Goal: Task Accomplishment & Management: Manage account settings

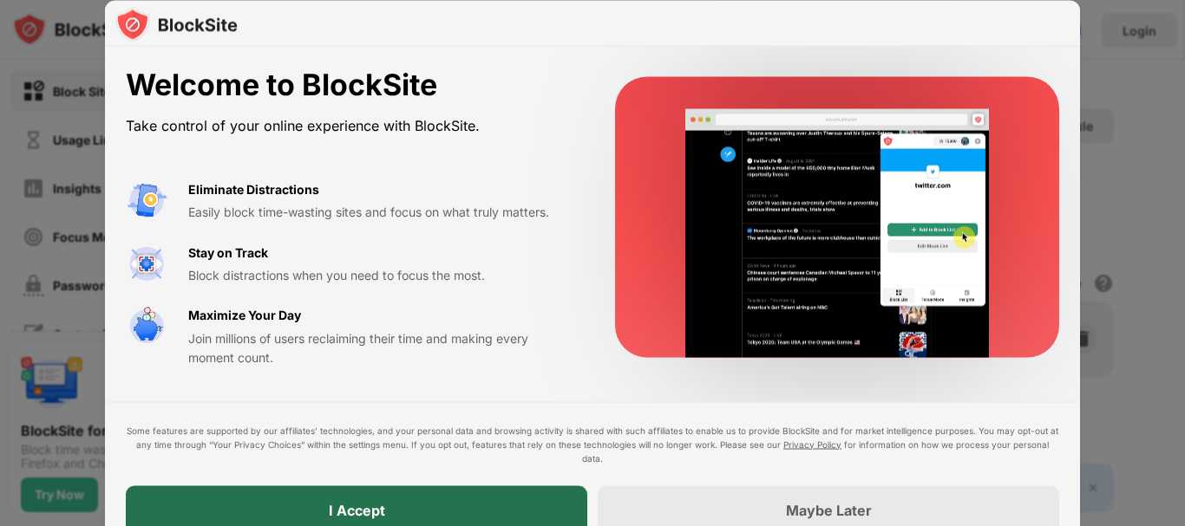
click at [519, 496] on div "I Accept" at bounding box center [356, 510] width 461 height 49
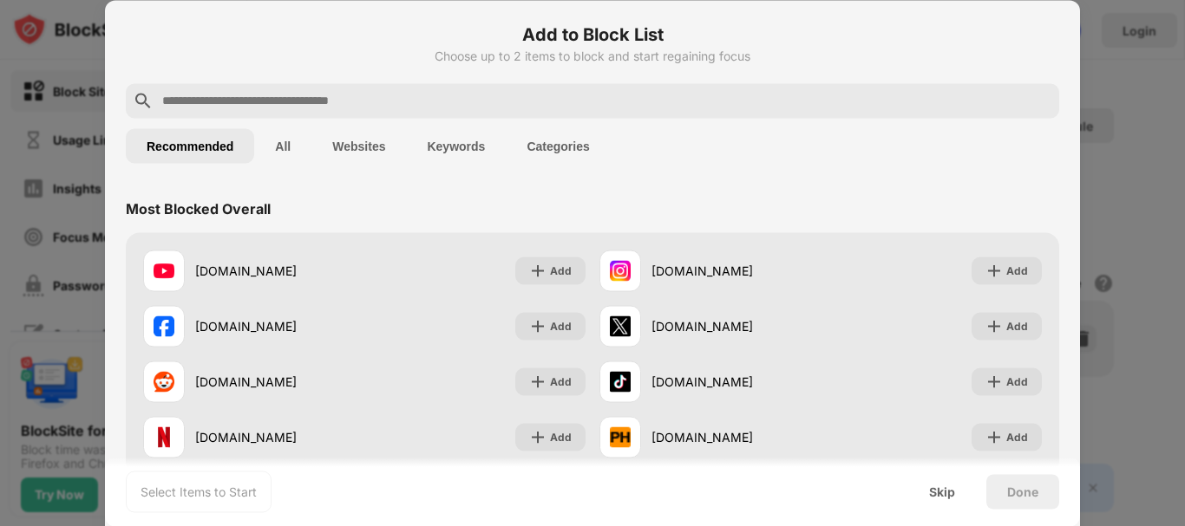
click at [579, 114] on div at bounding box center [592, 100] width 933 height 35
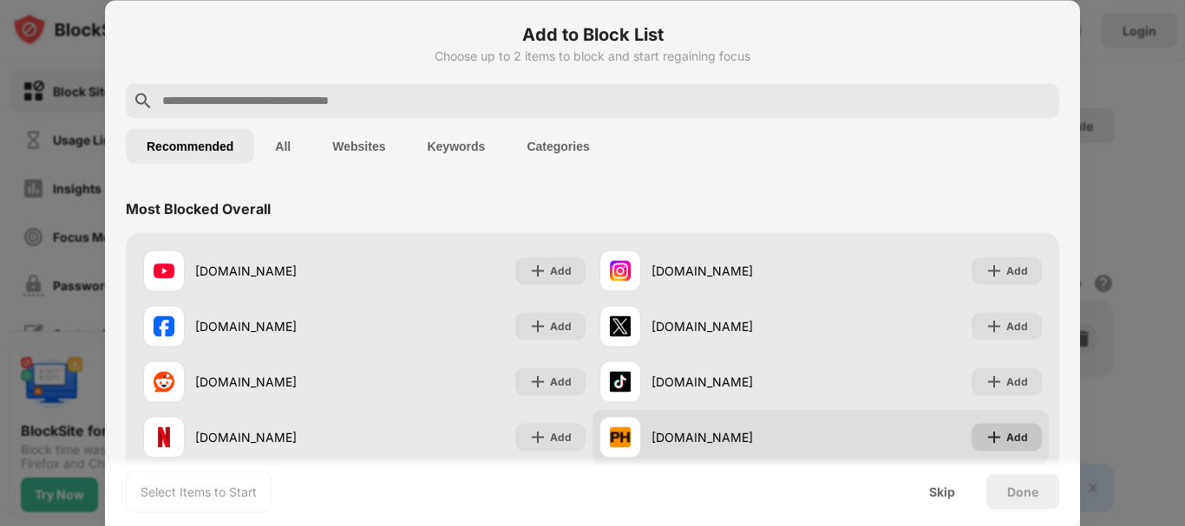
click at [1006, 433] on div "Add" at bounding box center [1017, 436] width 22 height 17
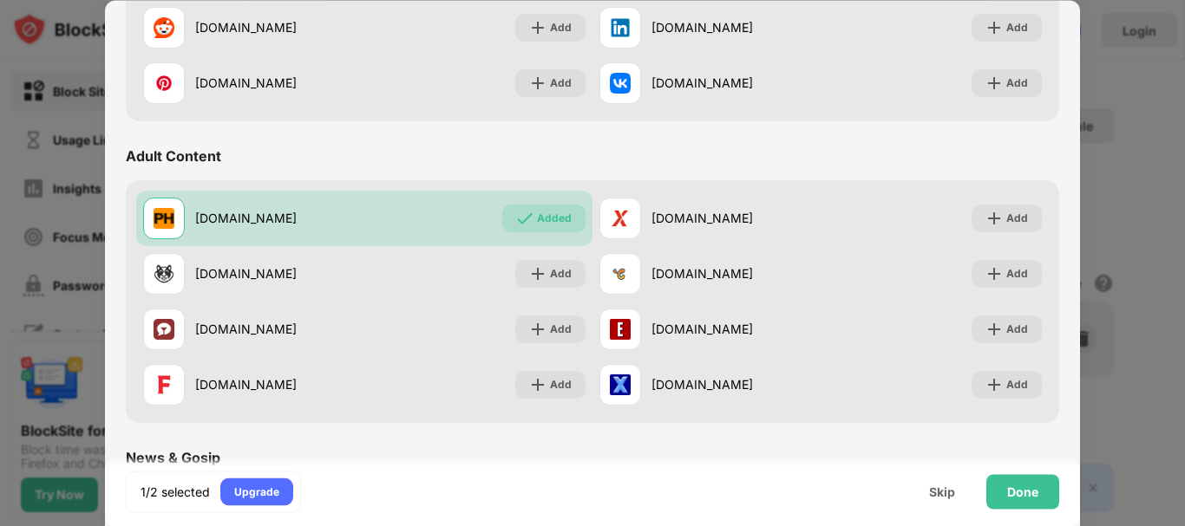
scroll to position [691, 0]
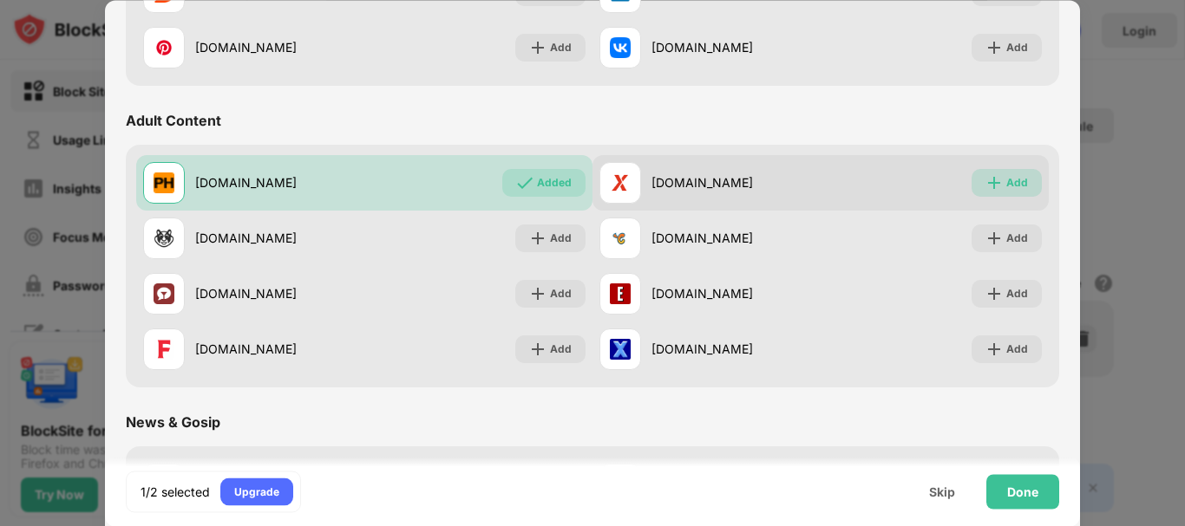
click at [1011, 194] on div "Add" at bounding box center [1006, 183] width 70 height 28
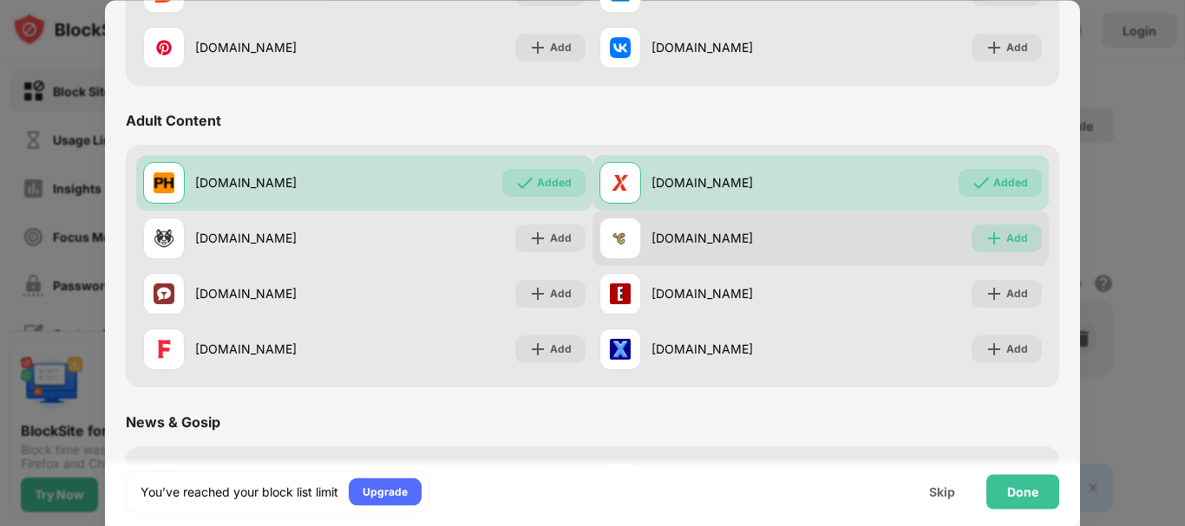
click at [1008, 236] on div "Add" at bounding box center [1017, 238] width 22 height 17
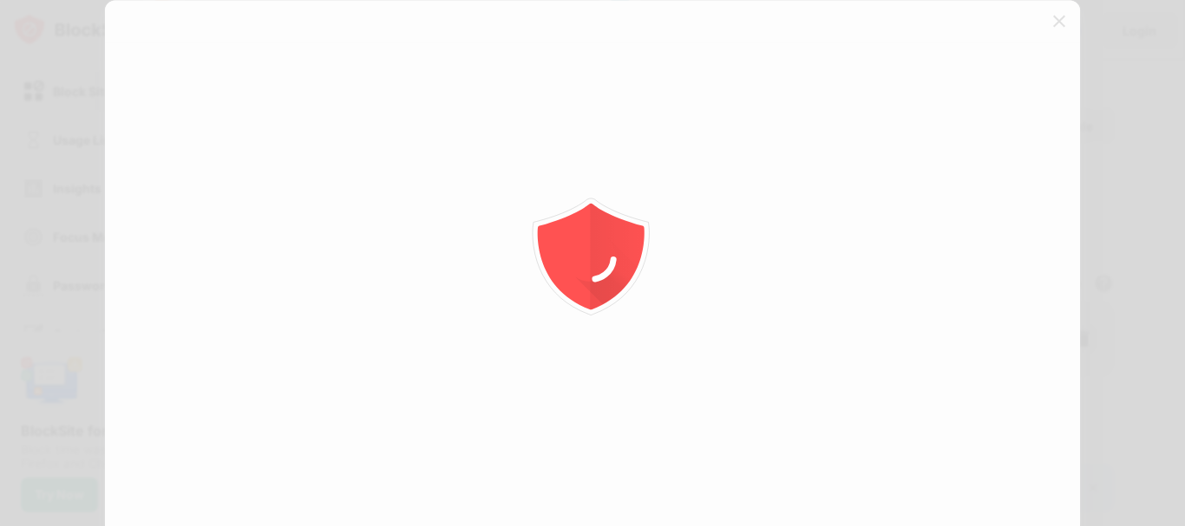
click at [1010, 297] on div at bounding box center [592, 263] width 1185 height 526
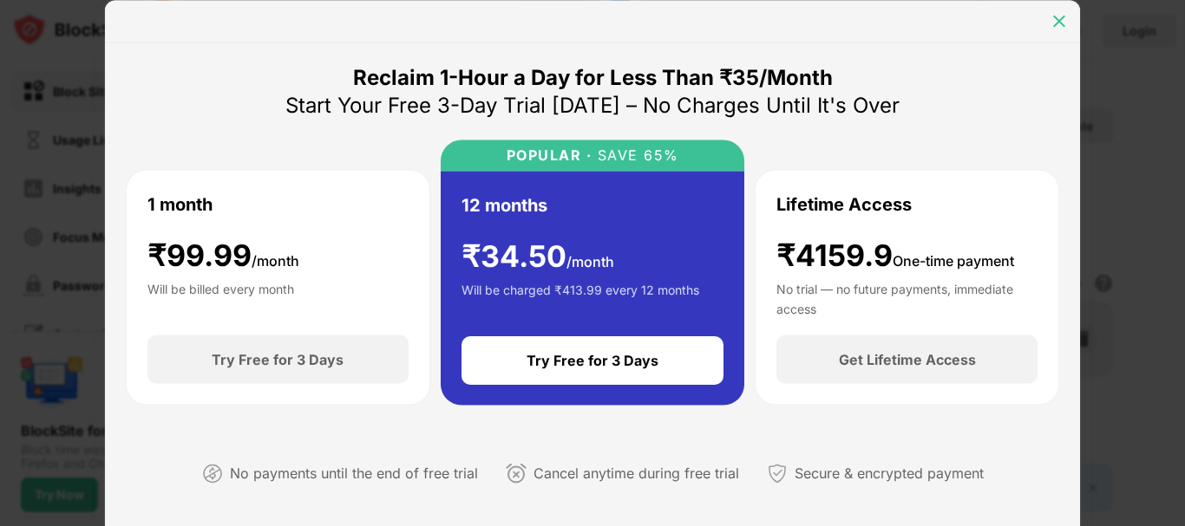
click at [1067, 13] on img at bounding box center [1058, 20] width 17 height 17
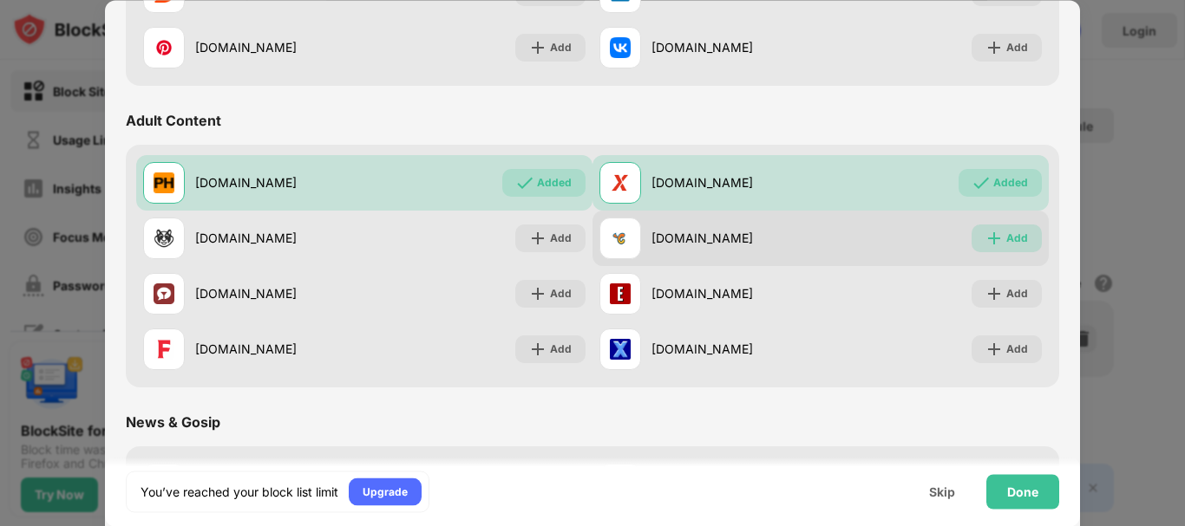
click at [989, 228] on div "Add" at bounding box center [1006, 239] width 70 height 28
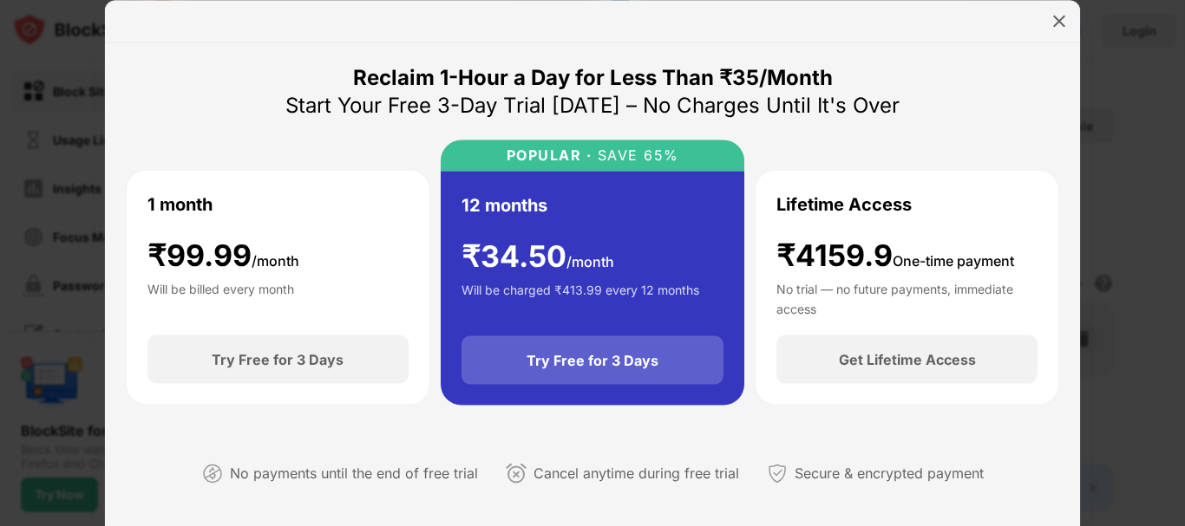
click at [579, 371] on div "Try Free for 3 Days" at bounding box center [592, 361] width 263 height 49
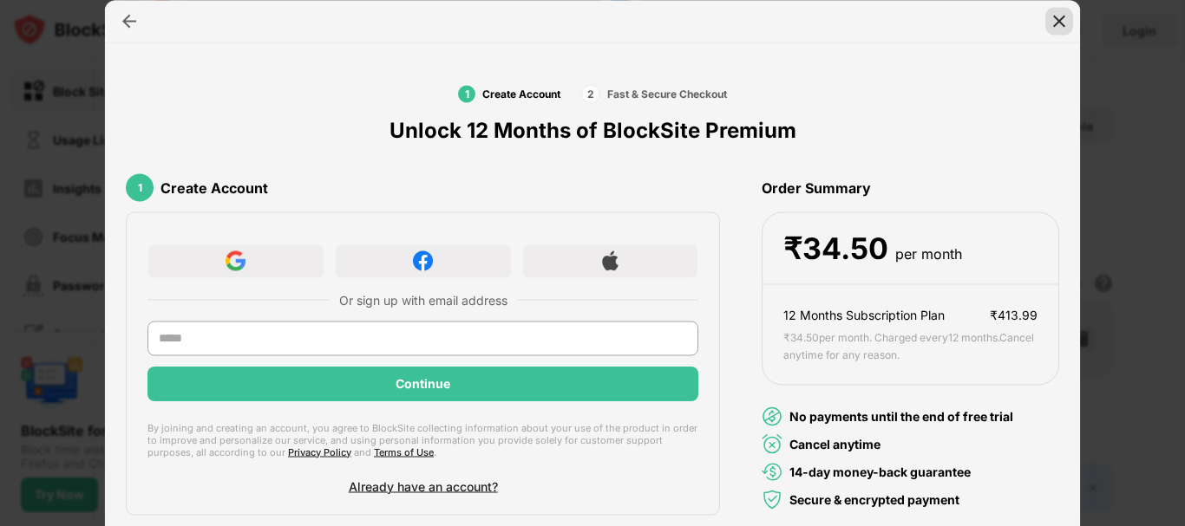
click at [1050, 24] on img at bounding box center [1058, 20] width 17 height 17
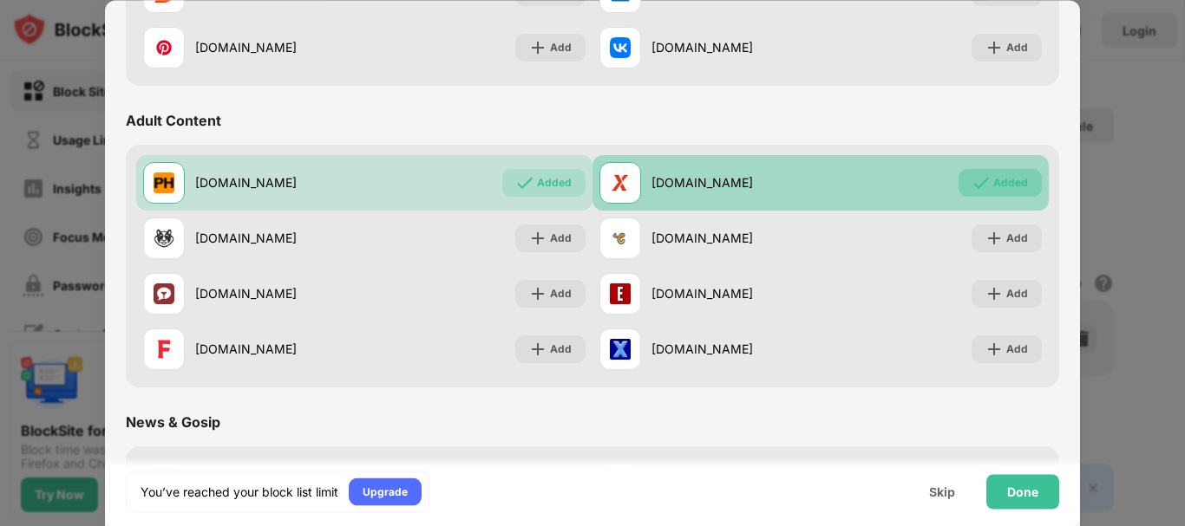
click at [1008, 187] on div "Added" at bounding box center [1010, 182] width 35 height 17
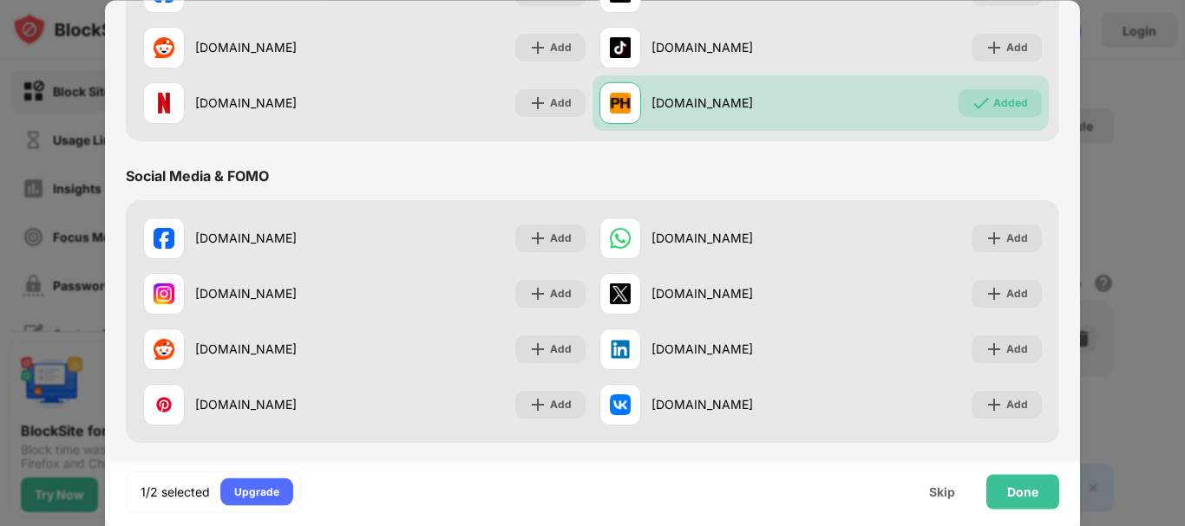
scroll to position [330, 0]
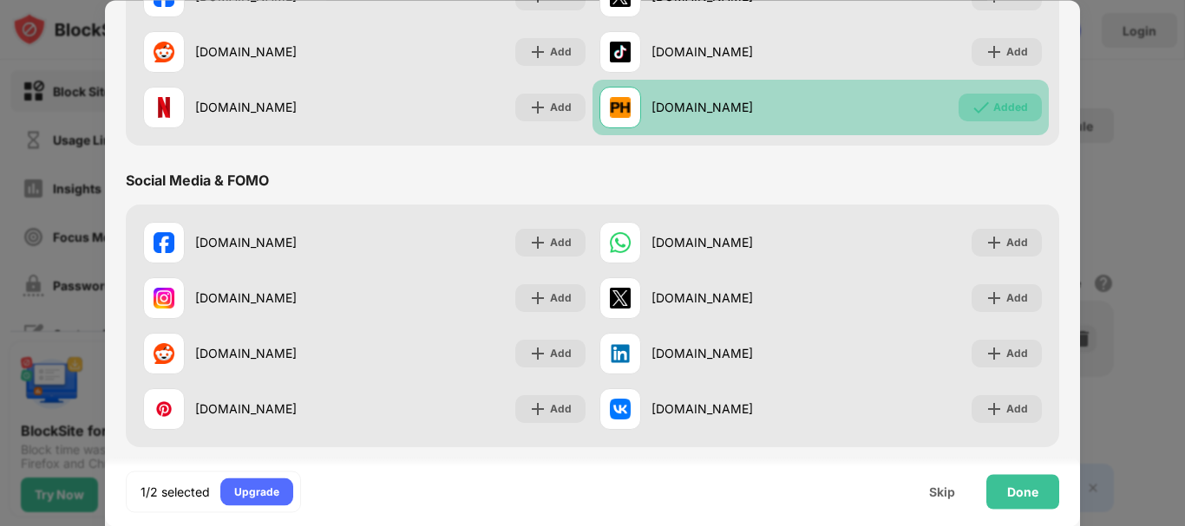
click at [997, 106] on div "Added" at bounding box center [1010, 107] width 35 height 17
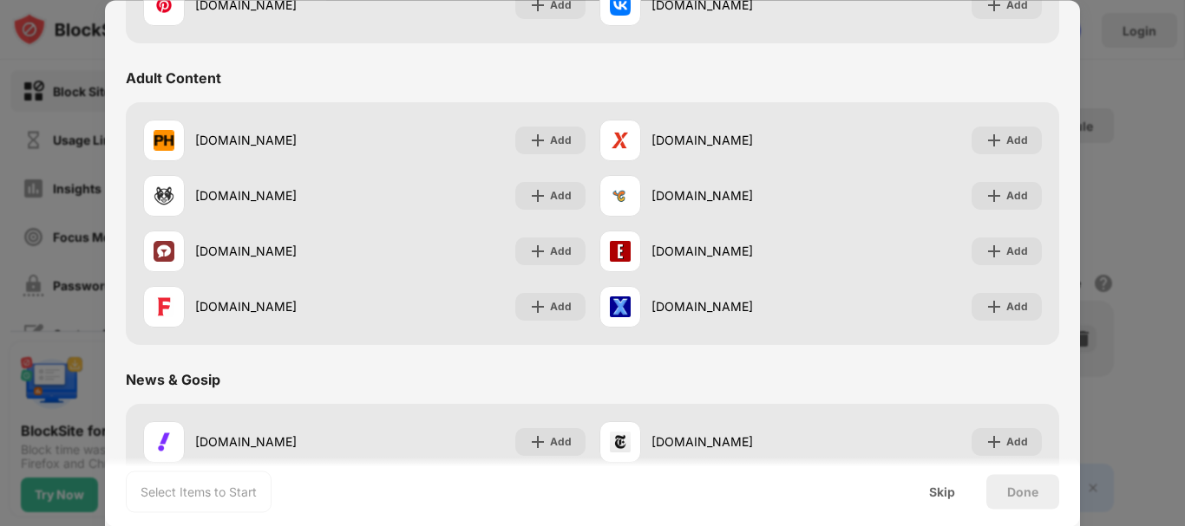
scroll to position [735, 0]
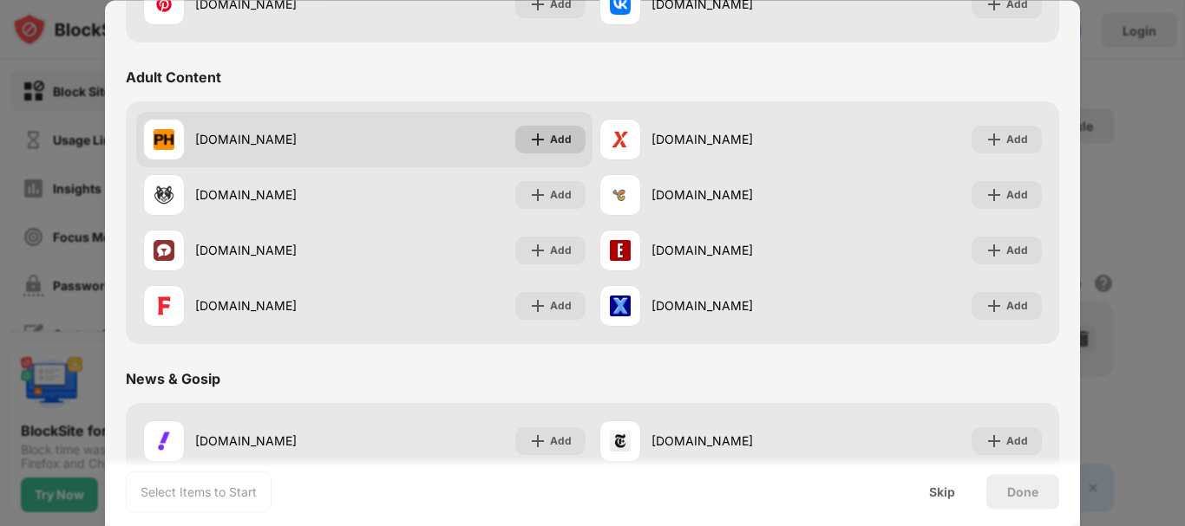
click at [533, 131] on img at bounding box center [537, 139] width 17 height 17
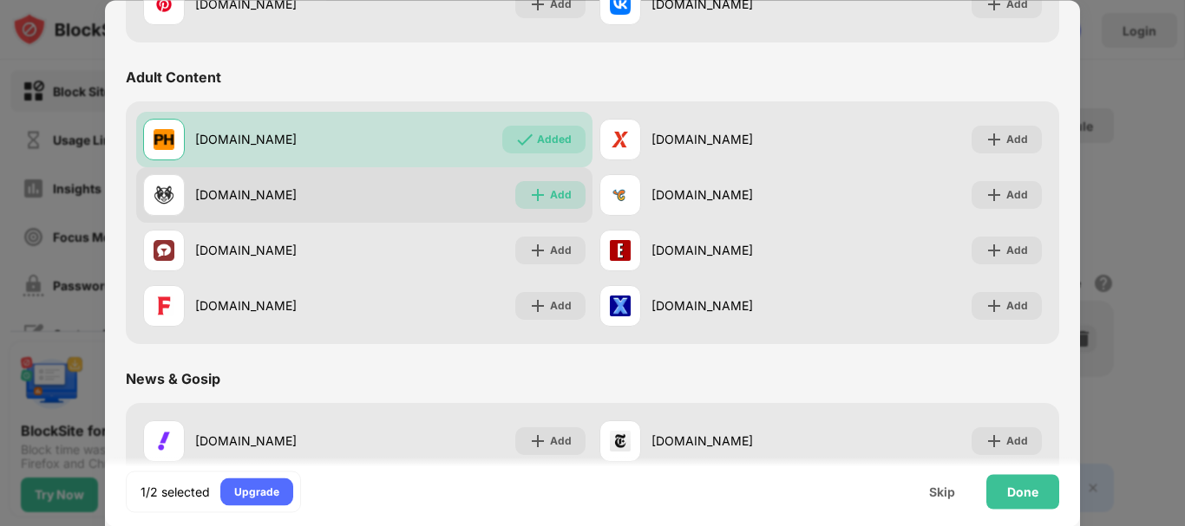
click at [542, 185] on div "Add" at bounding box center [550, 195] width 70 height 28
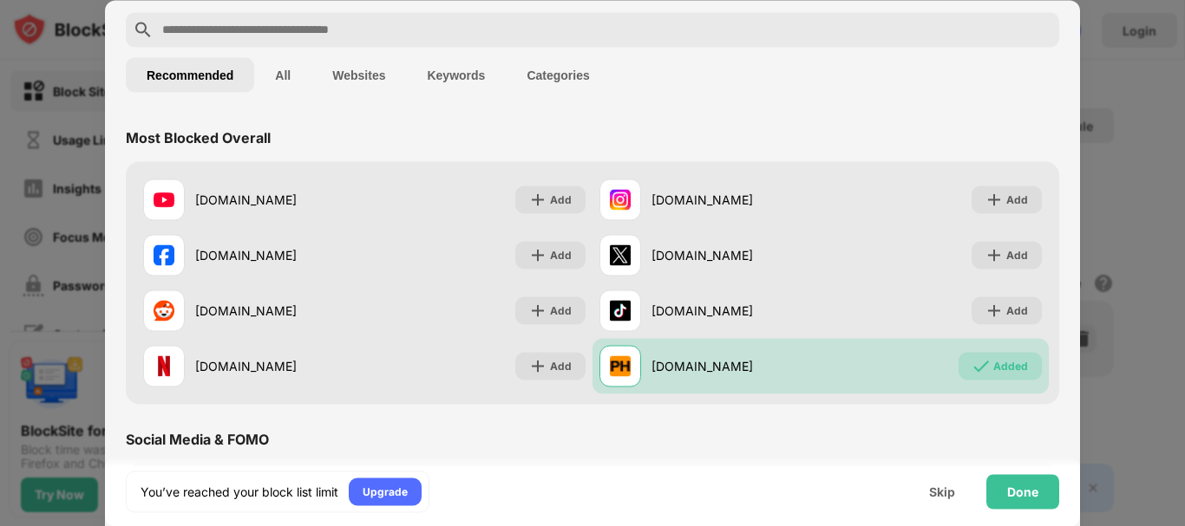
scroll to position [0, 0]
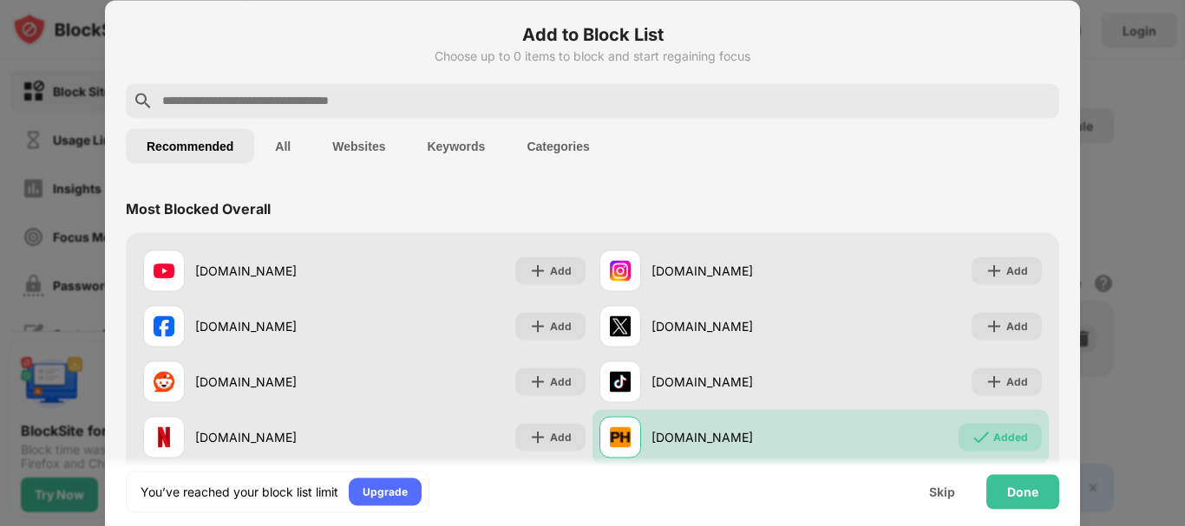
click at [1112, 82] on div at bounding box center [592, 263] width 1185 height 526
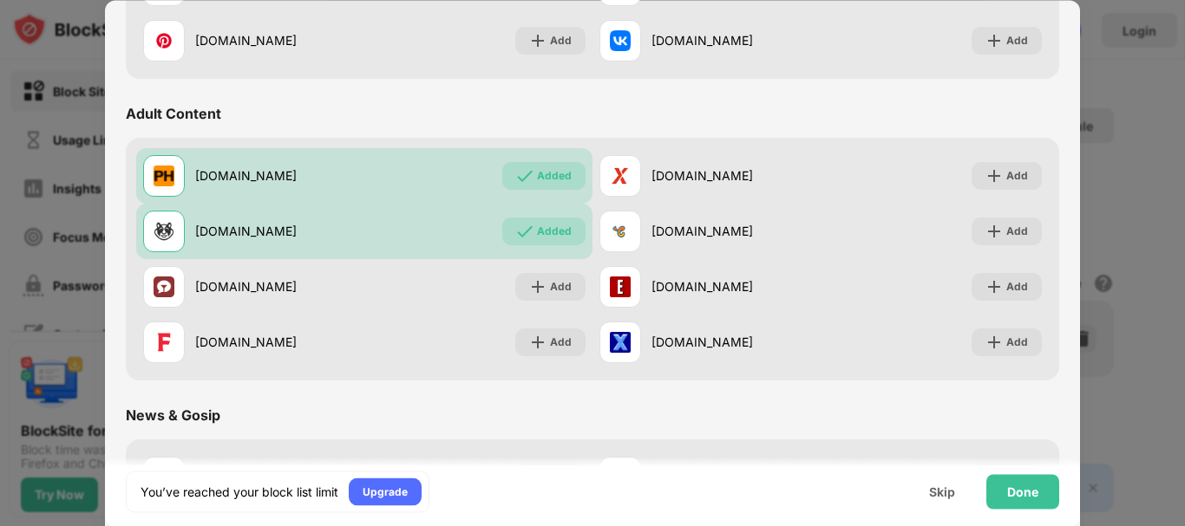
scroll to position [715, 0]
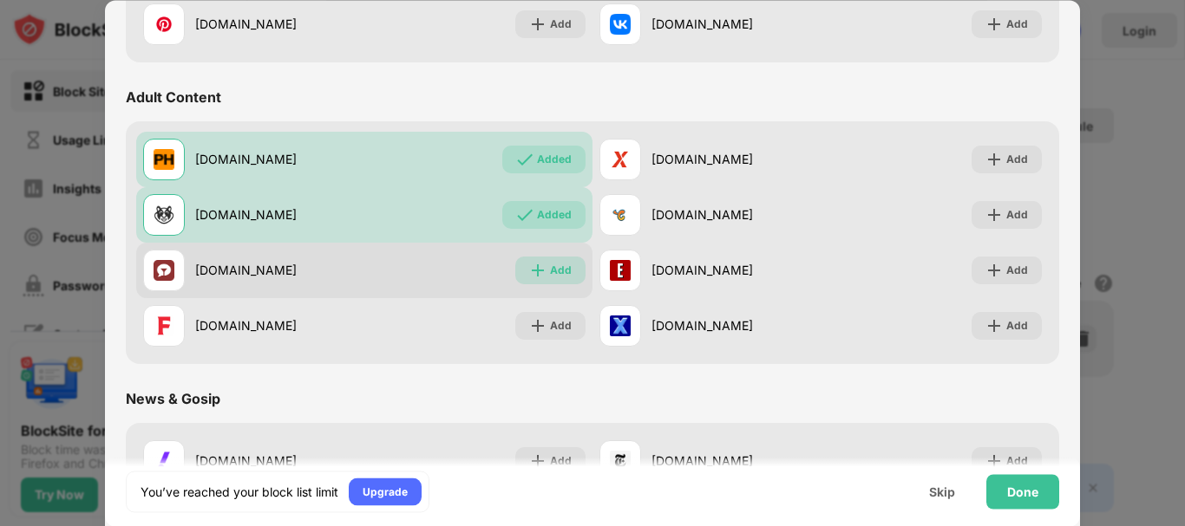
click at [559, 283] on div "Add" at bounding box center [550, 271] width 70 height 28
